Goal: Task Accomplishment & Management: Manage account settings

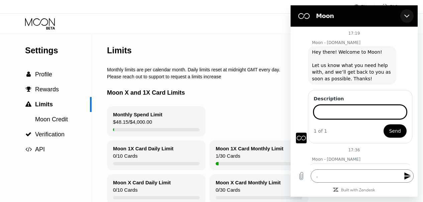
scroll to position [109, 0]
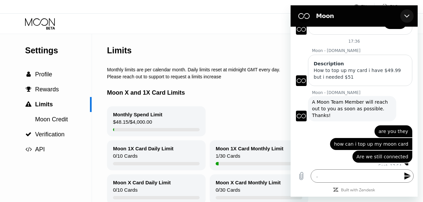
click at [405, 19] on button "Close" at bounding box center [406, 15] width 13 height 13
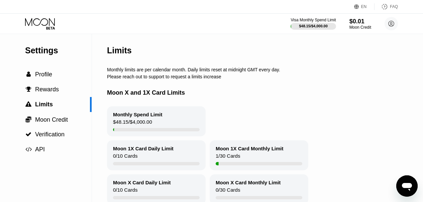
drag, startPoint x: 400, startPoint y: 107, endPoint x: 401, endPoint y: 94, distance: 13.4
click at [401, 94] on div "Moon X and 1X Card Limits Monthly Spend Limit $48.15 / $4,000.00 Moon 1X Card D…" at bounding box center [276, 141] width 338 height 125
click at [407, 186] on icon "Open messaging window" at bounding box center [406, 187] width 10 height 8
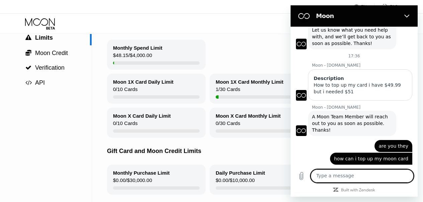
scroll to position [50, 0]
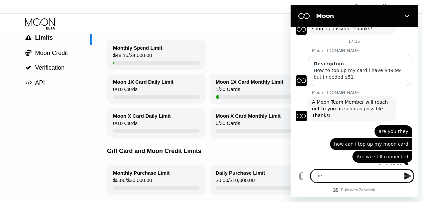
type textarea "hey"
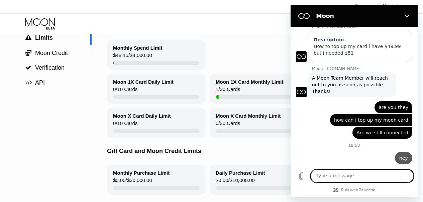
scroll to position [75, 0]
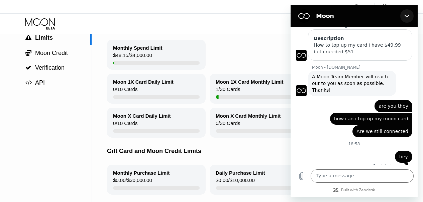
click at [404, 17] on icon "Close" at bounding box center [406, 15] width 5 height 5
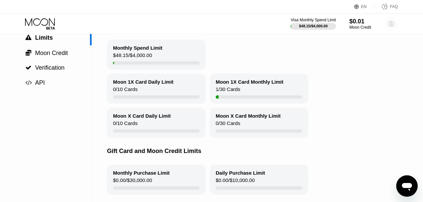
click at [387, 24] on circle at bounding box center [390, 23] width 13 height 13
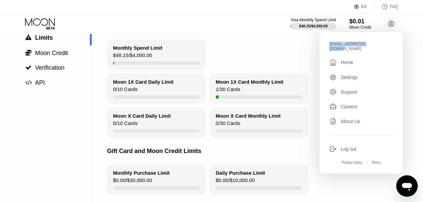
drag, startPoint x: 373, startPoint y: 43, endPoint x: 330, endPoint y: 46, distance: 43.5
click at [330, 46] on div "[EMAIL_ADDRESS][DOMAIN_NAME]" at bounding box center [360, 46] width 63 height 9
copy div "[EMAIL_ADDRESS][DOMAIN_NAME]"
click at [276, 48] on div "Monthly Spend Limit $48.15 / $4,000.00" at bounding box center [276, 55] width 338 height 30
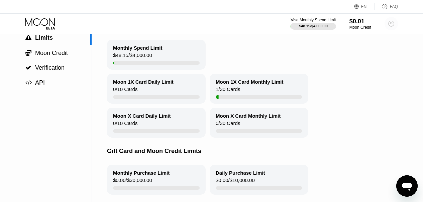
click at [394, 29] on circle at bounding box center [390, 23] width 13 height 13
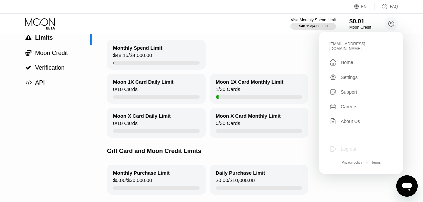
click at [351, 148] on div "Log out" at bounding box center [348, 149] width 16 height 5
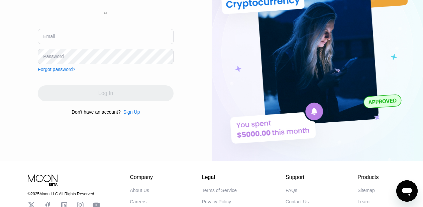
type input "[EMAIL_ADDRESS][DOMAIN_NAME]"
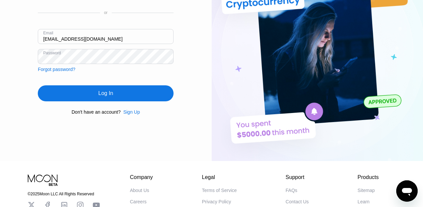
click at [119, 41] on input "[EMAIL_ADDRESS][DOMAIN_NAME]" at bounding box center [106, 36] width 136 height 15
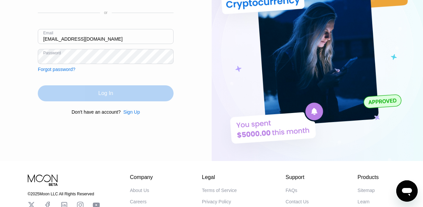
click at [105, 93] on div "Log In" at bounding box center [105, 93] width 15 height 7
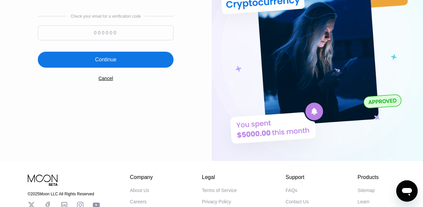
click at [106, 35] on input at bounding box center [106, 32] width 136 height 15
type input "725543"
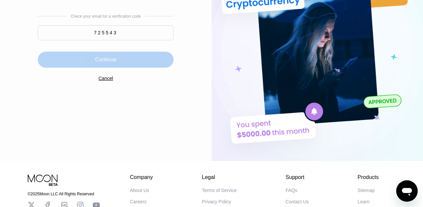
click at [116, 55] on div "Continue" at bounding box center [106, 60] width 136 height 16
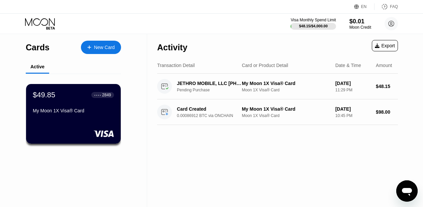
click at [403, 188] on icon "Open messaging window" at bounding box center [406, 191] width 12 height 12
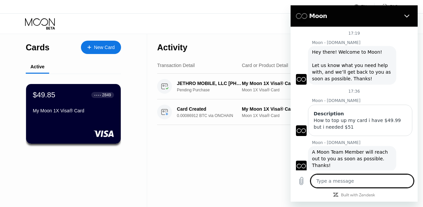
scroll to position [75, 0]
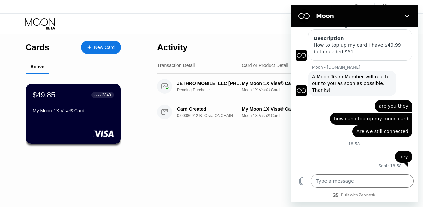
click at [266, 151] on div "Activity Export Transaction Detail Card or Product Detail Date & Time Amount JE…" at bounding box center [277, 120] width 261 height 173
click at [405, 18] on icon "Close" at bounding box center [406, 15] width 5 height 5
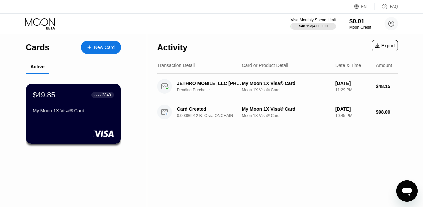
click at [404, 188] on icon "Open messaging window" at bounding box center [406, 192] width 10 height 8
type textarea "x"
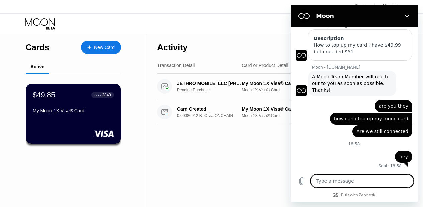
type textarea "x"
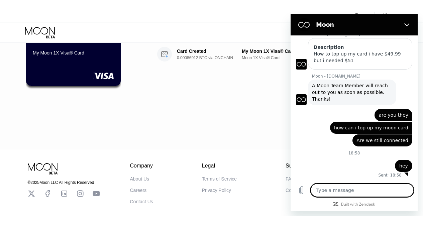
scroll to position [0, 0]
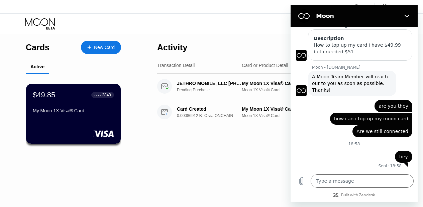
click at [168, 131] on div "Activity Export Transaction Detail Card or Product Detail Date & Time Amount JE…" at bounding box center [277, 120] width 261 height 173
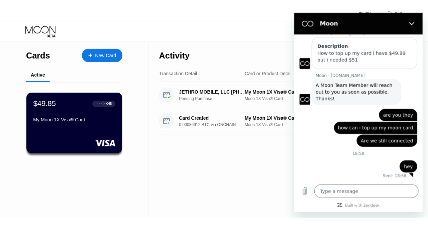
type textarea "x"
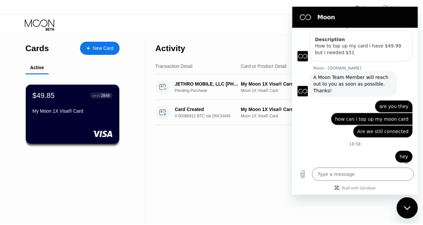
scroll to position [82, 0]
